Goal: Use online tool/utility

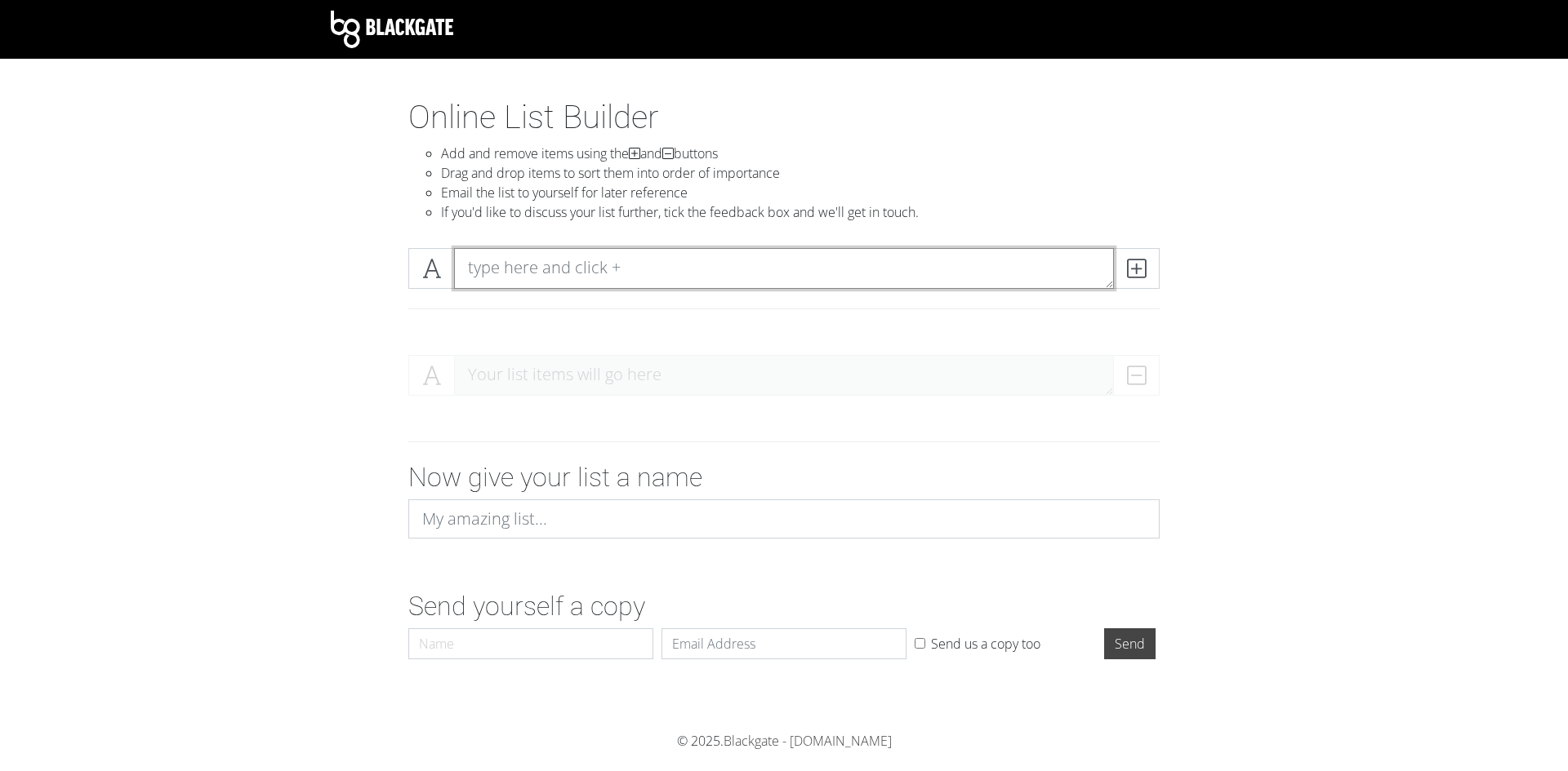
click at [562, 257] on textarea at bounding box center [784, 268] width 660 height 40
paste textarea "1. Tercih 104190554 - GAZİ ÜNİVERSİTESİ (ANKARA)/Tusaş-Kazan Meslek Yüksekokulu…"
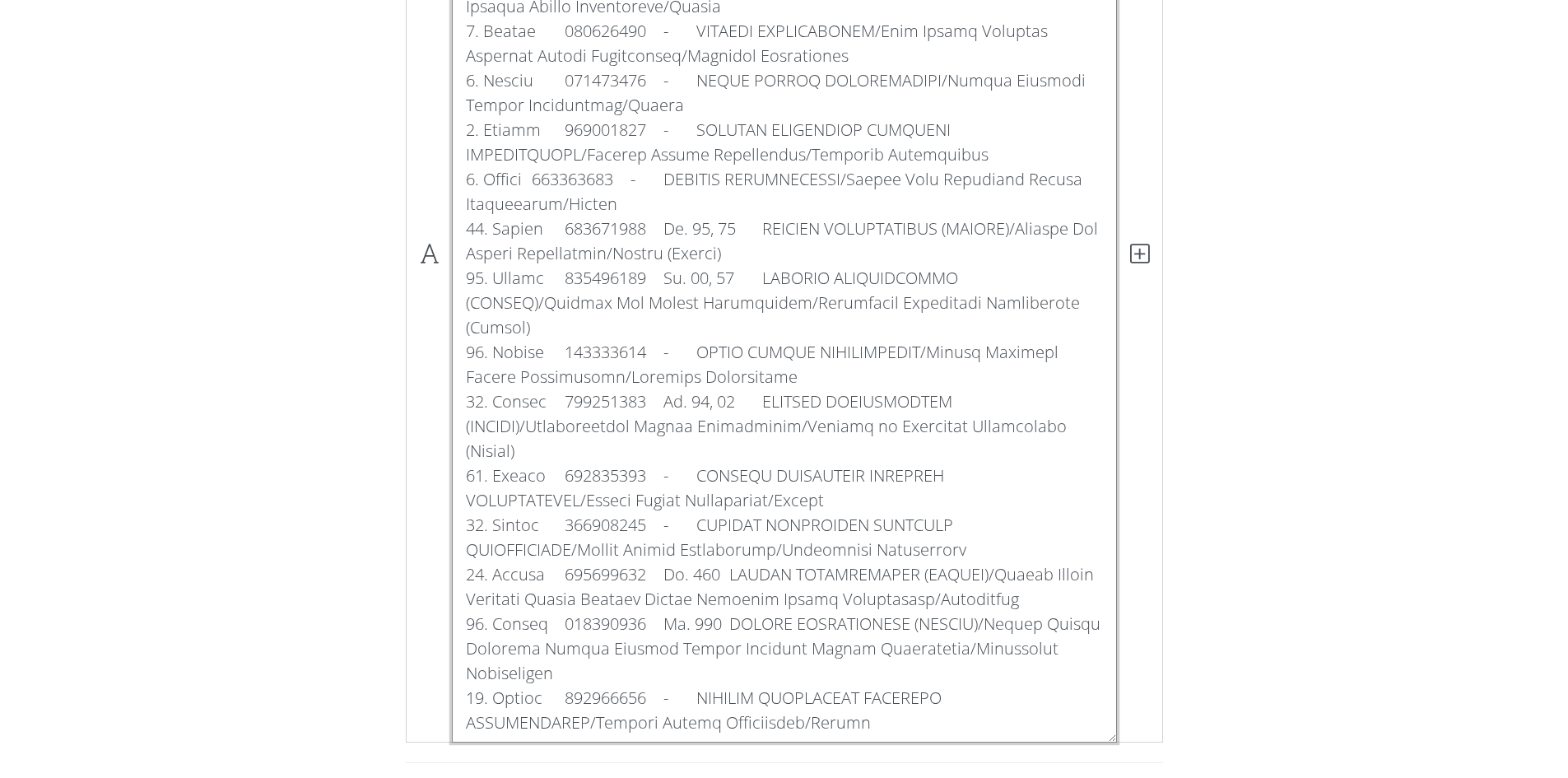
scroll to position [494, 0]
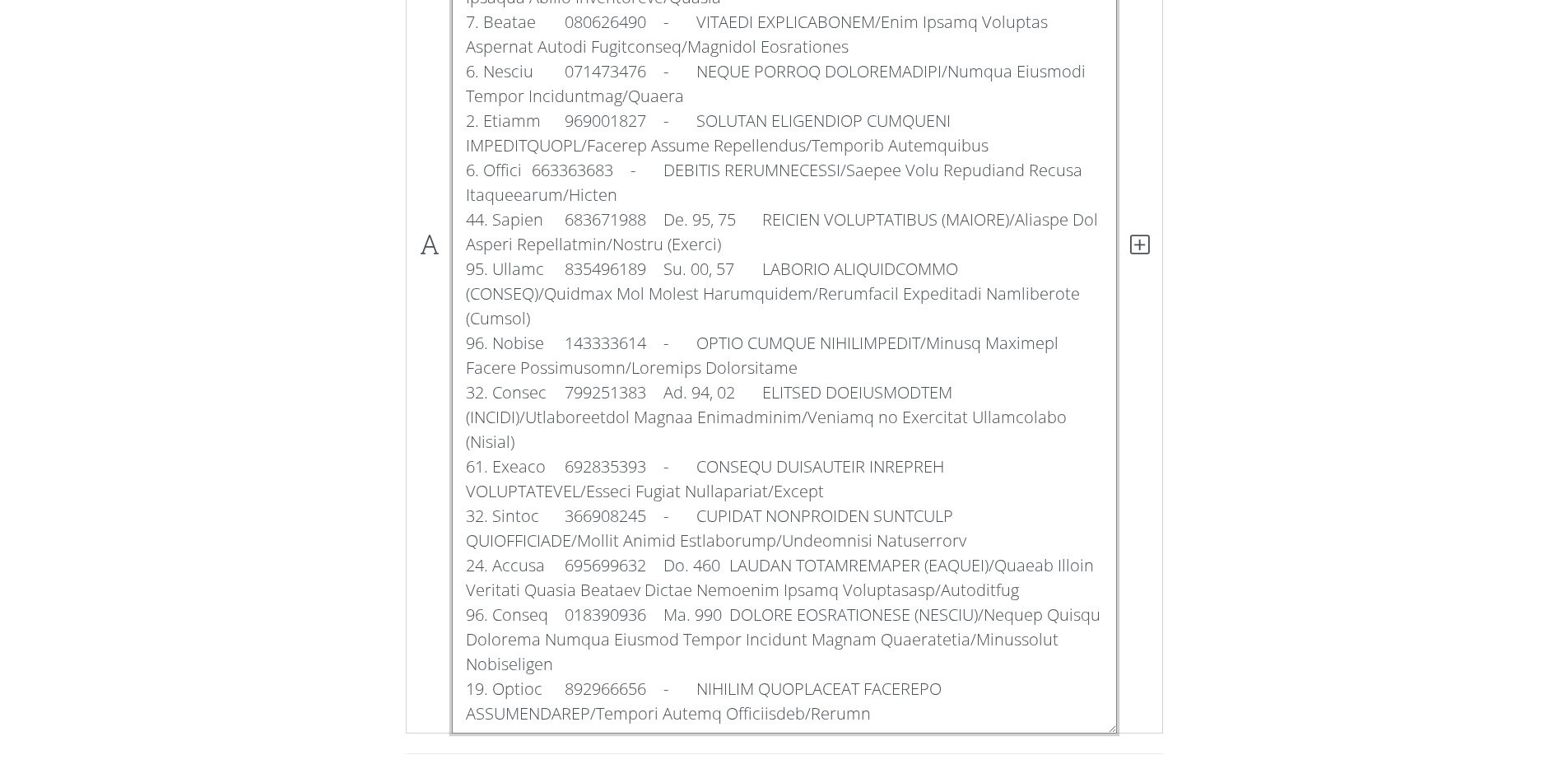
type textarea "1. Tercih 104190554 - GAZİ ÜNİVERSİTESİ (ANKARA)/Tusaş-Kazan Meslek Yüksekokulu…"
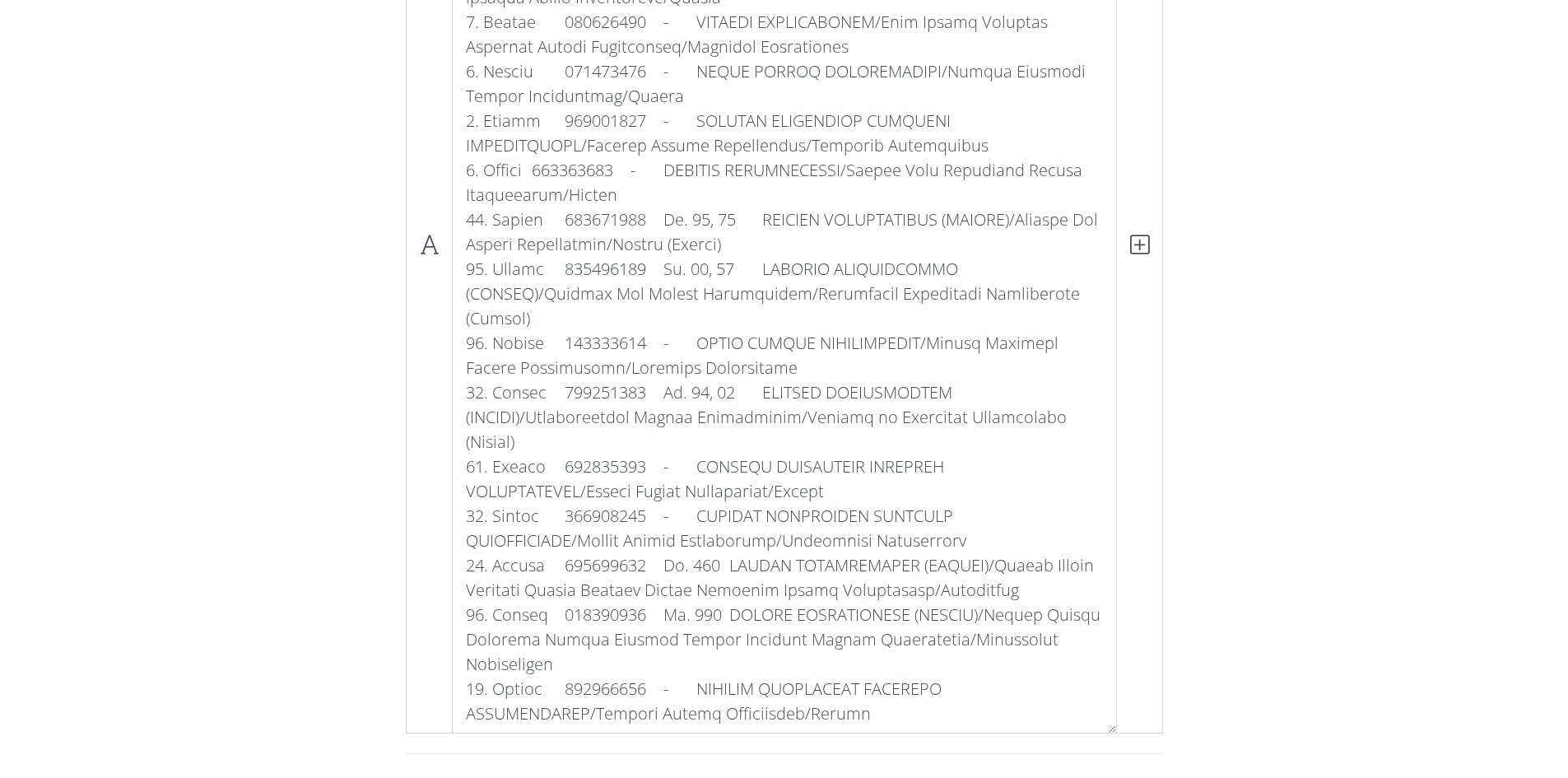
click at [1411, 323] on section "Online List Builder Add and remove items using the and buttons Drag and drop it…" at bounding box center [784, 393] width 1568 height 1576
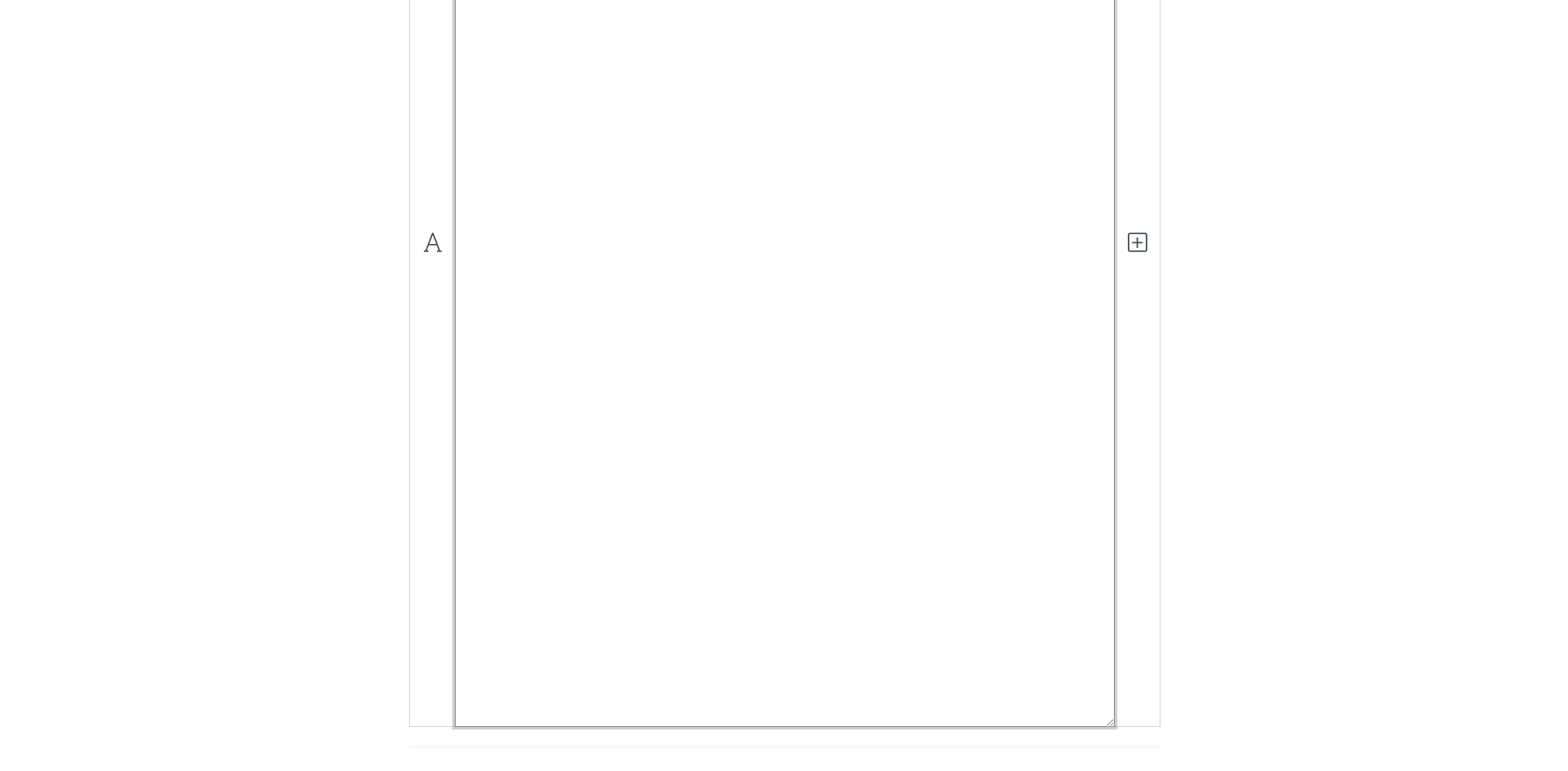
scroll to position [0, 0]
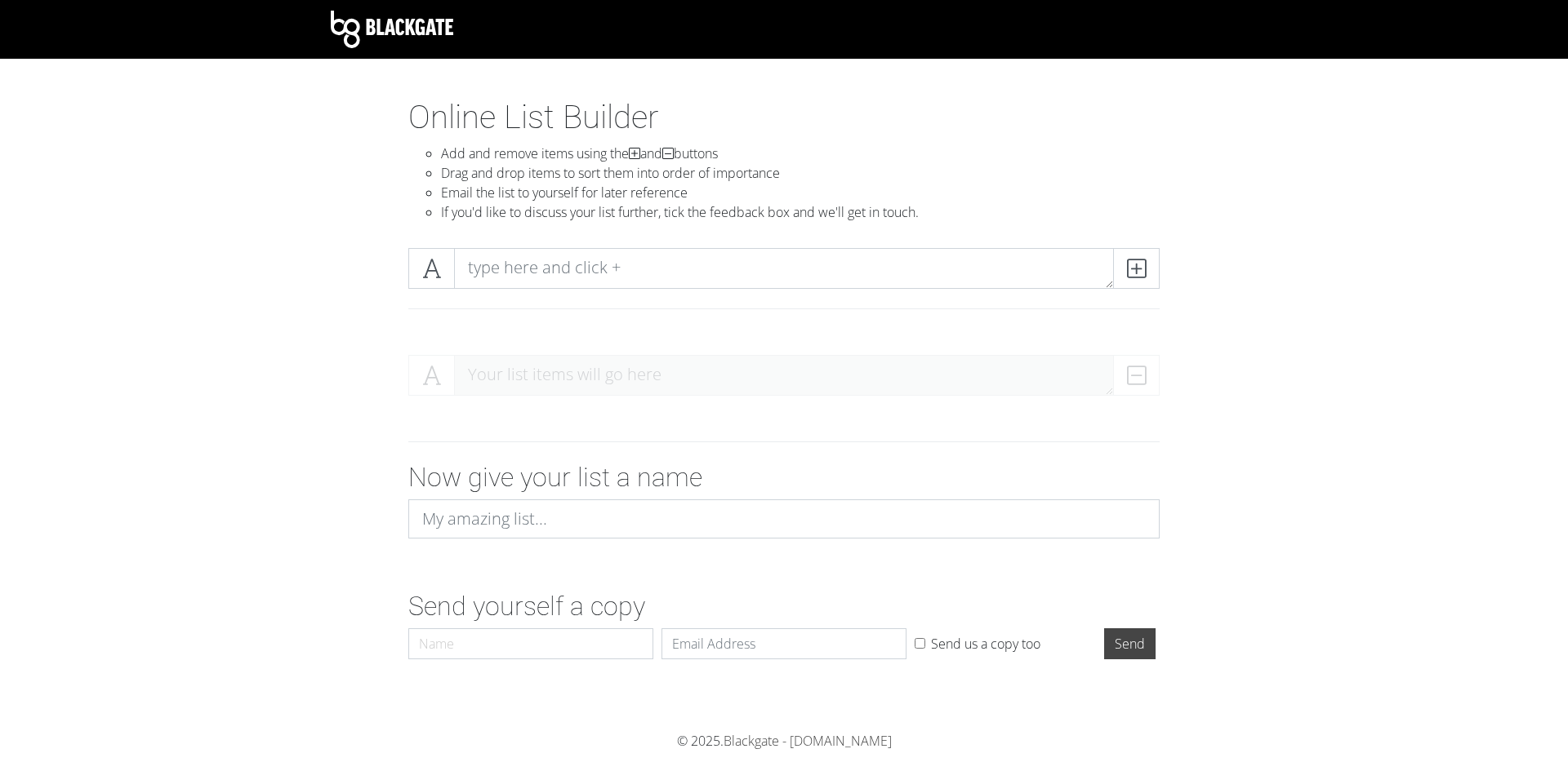
click at [675, 309] on div at bounding box center [784, 308] width 775 height 13
click at [1151, 258] on span at bounding box center [1136, 268] width 46 height 40
click at [545, 254] on textarea at bounding box center [784, 268] width 660 height 40
